Goal: Navigation & Orientation: Find specific page/section

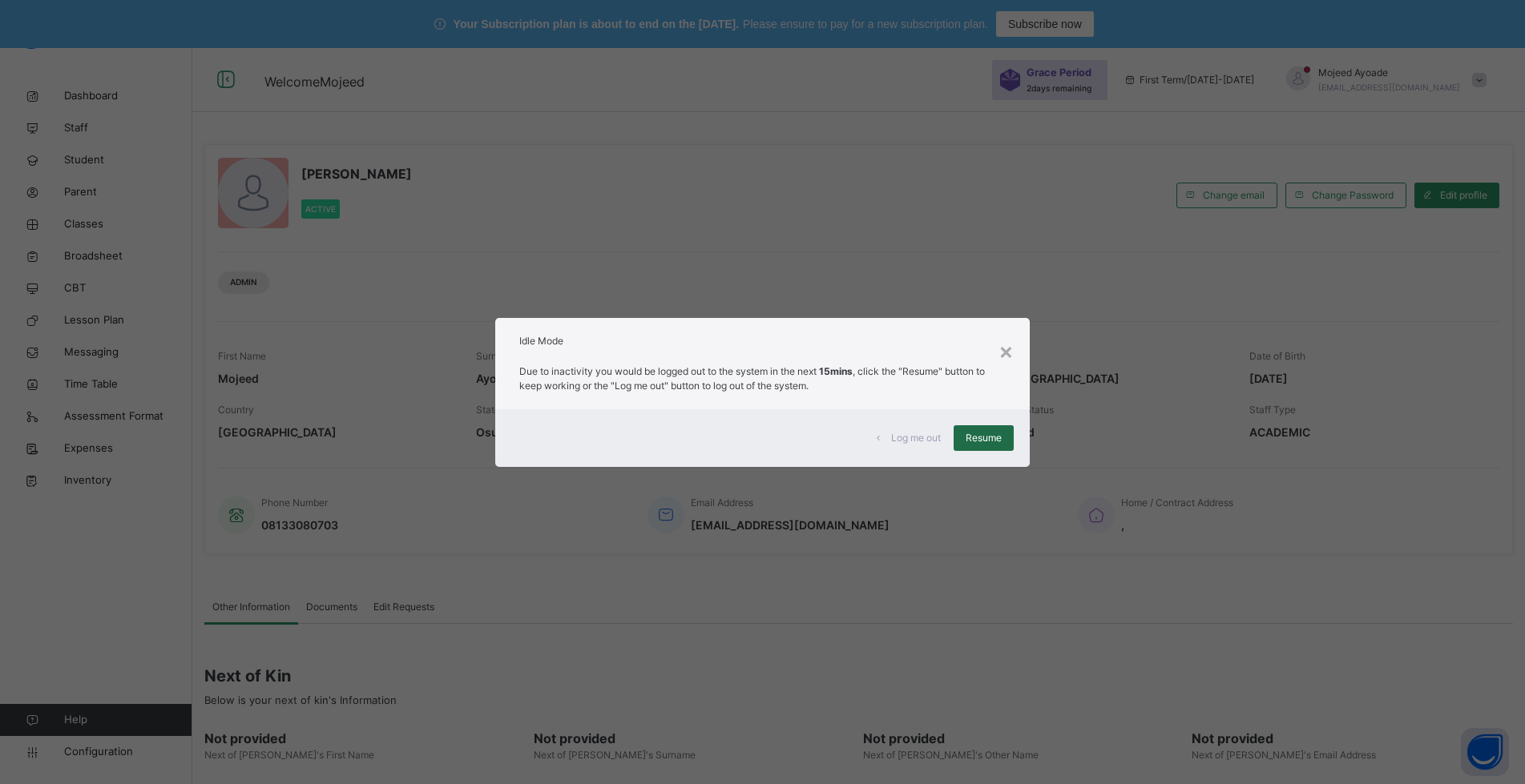
click at [994, 436] on span "Resume" at bounding box center [984, 438] width 36 height 15
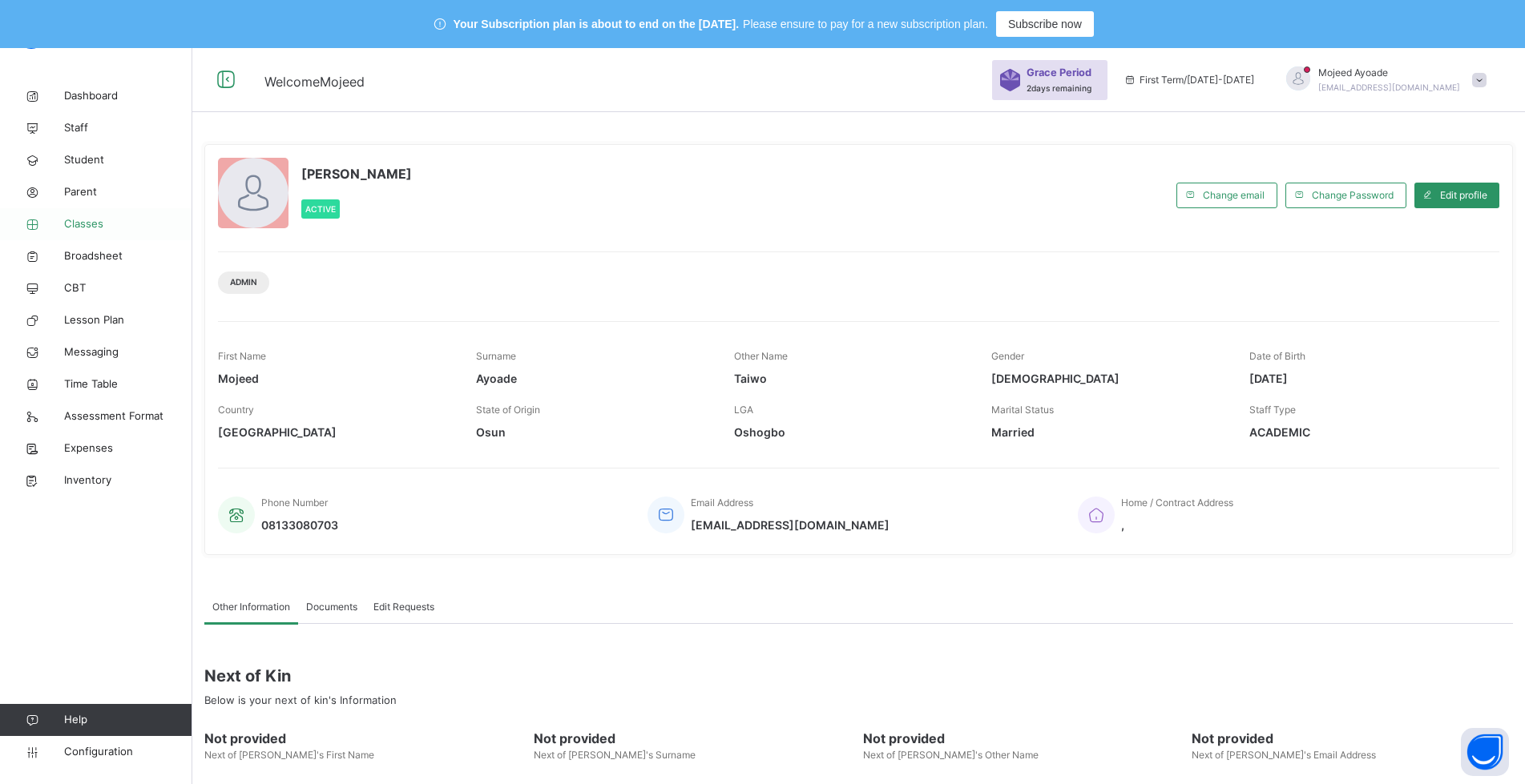
click at [84, 221] on span "Classes" at bounding box center [128, 224] width 128 height 16
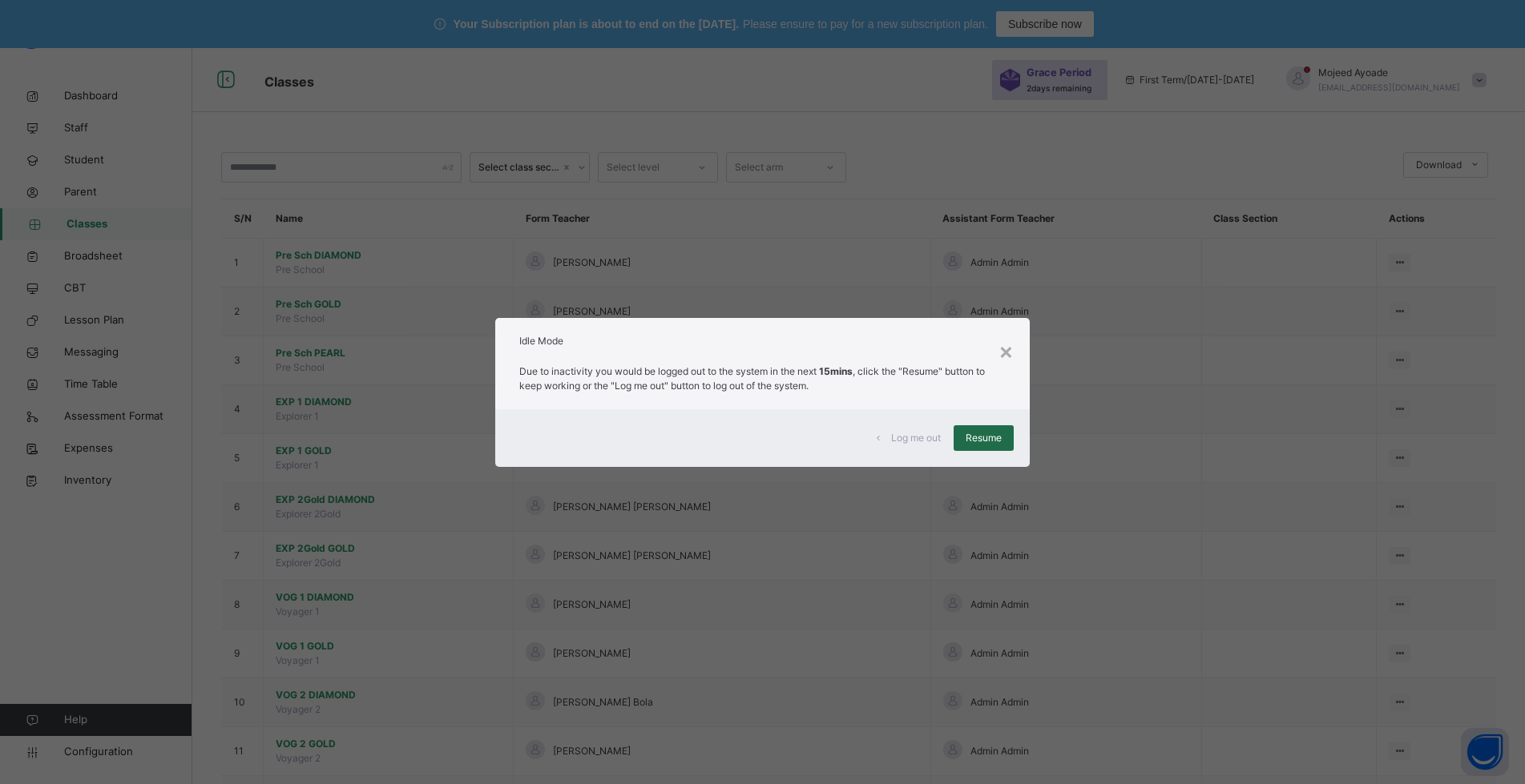
click at [980, 442] on span "Resume" at bounding box center [984, 438] width 36 height 15
